Goal: Task Accomplishment & Management: Manage account settings

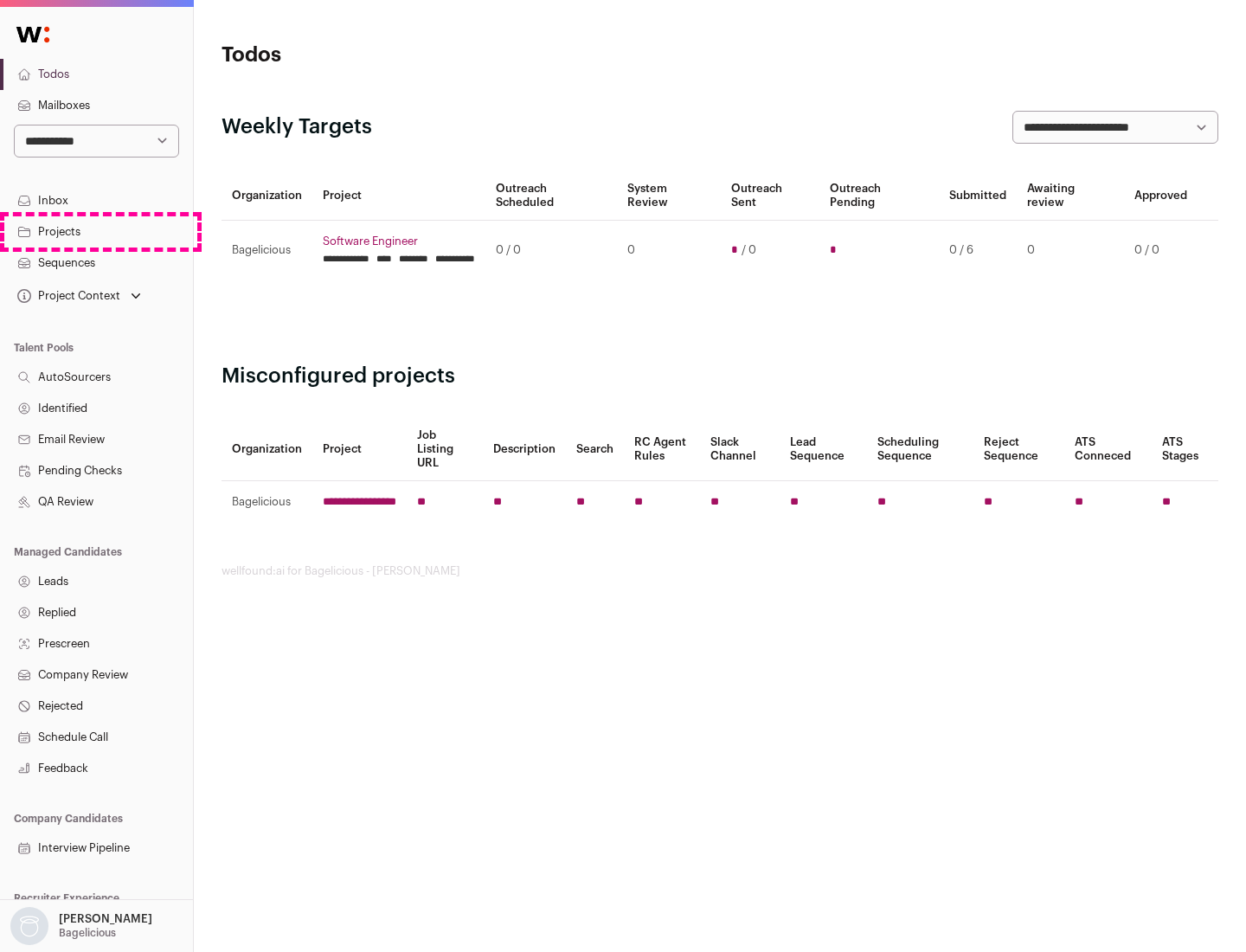
click at [96, 231] on link "Projects" at bounding box center [97, 232] width 193 height 31
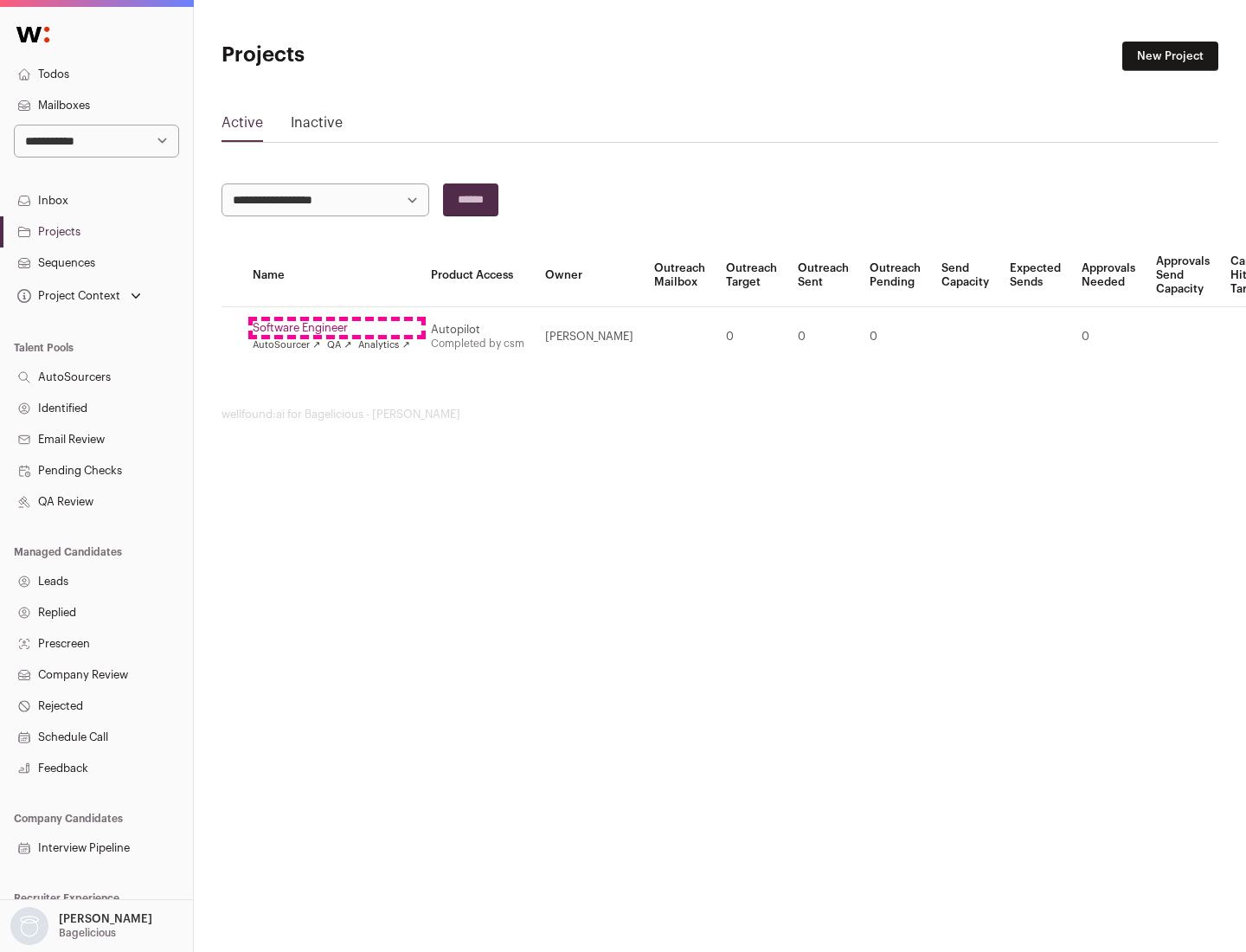
click at [336, 327] on link "Software Engineer" at bounding box center [331, 328] width 158 height 14
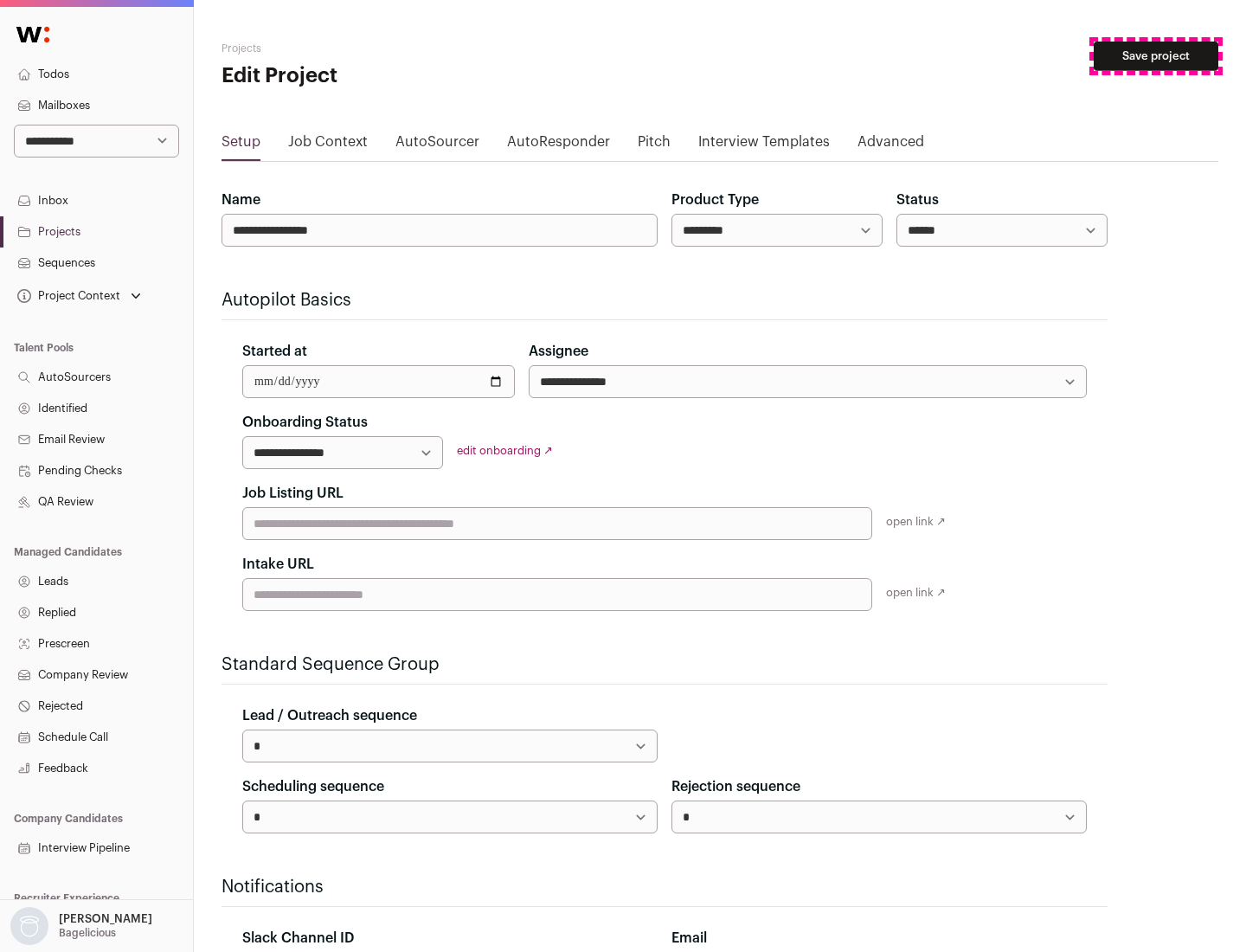
click at [1156, 57] on button "Save project" at bounding box center [1156, 57] width 125 height 30
